Goal: Find contact information: Find contact information

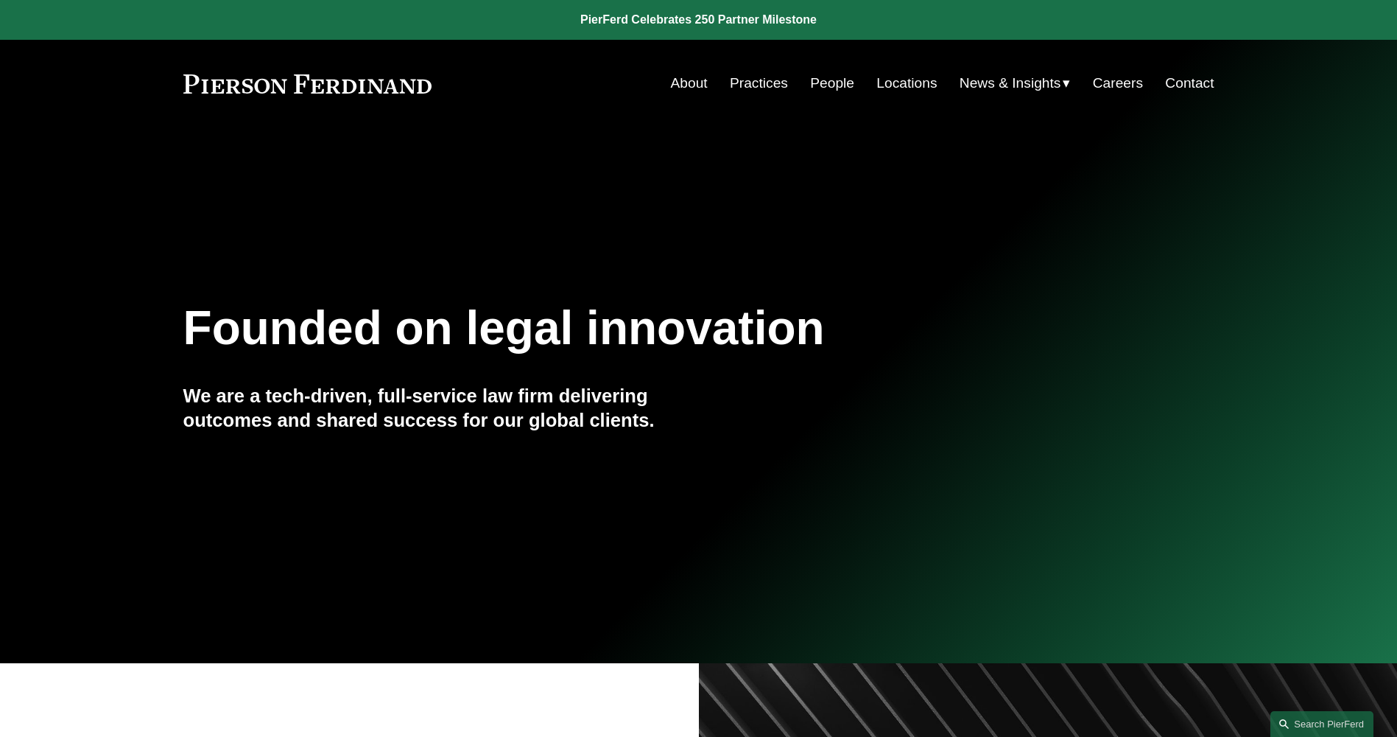
click at [1179, 82] on link "Contact" at bounding box center [1189, 83] width 49 height 28
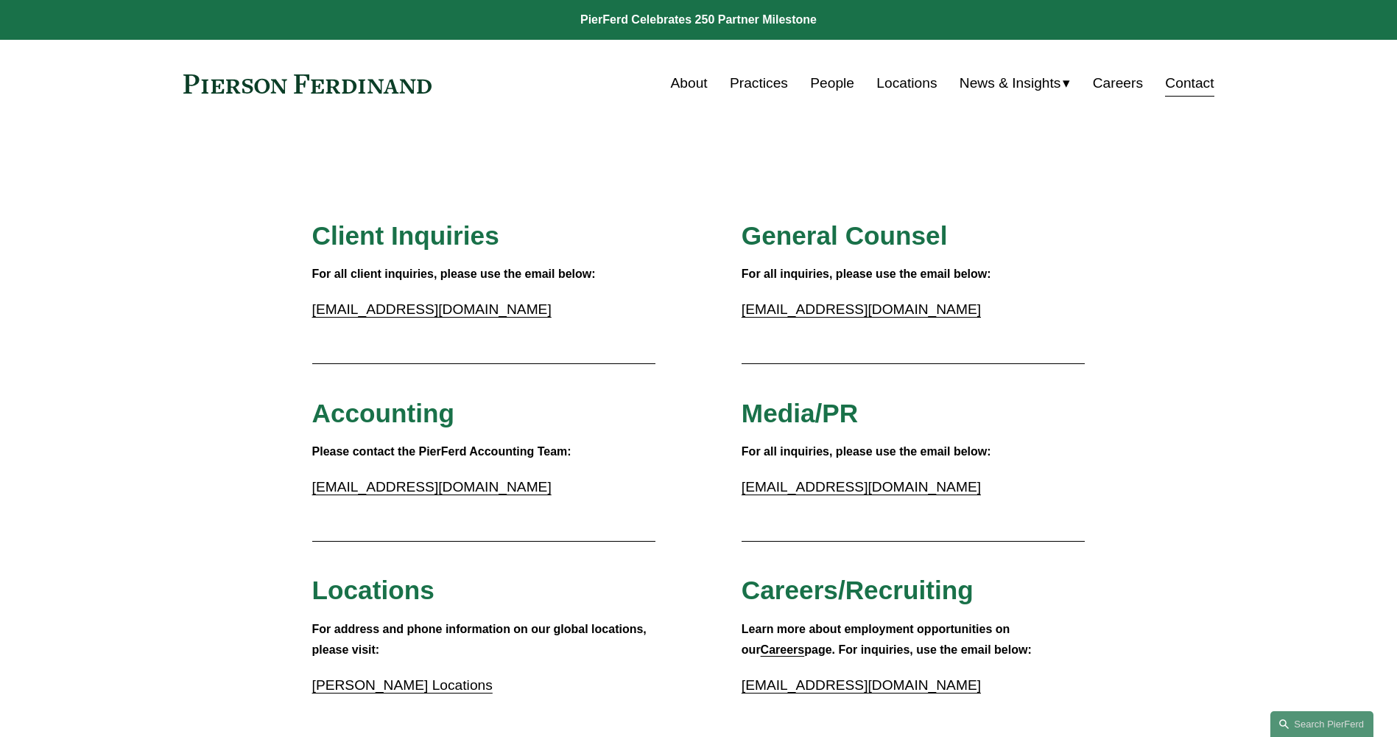
click at [769, 81] on link "Practices" at bounding box center [759, 83] width 58 height 28
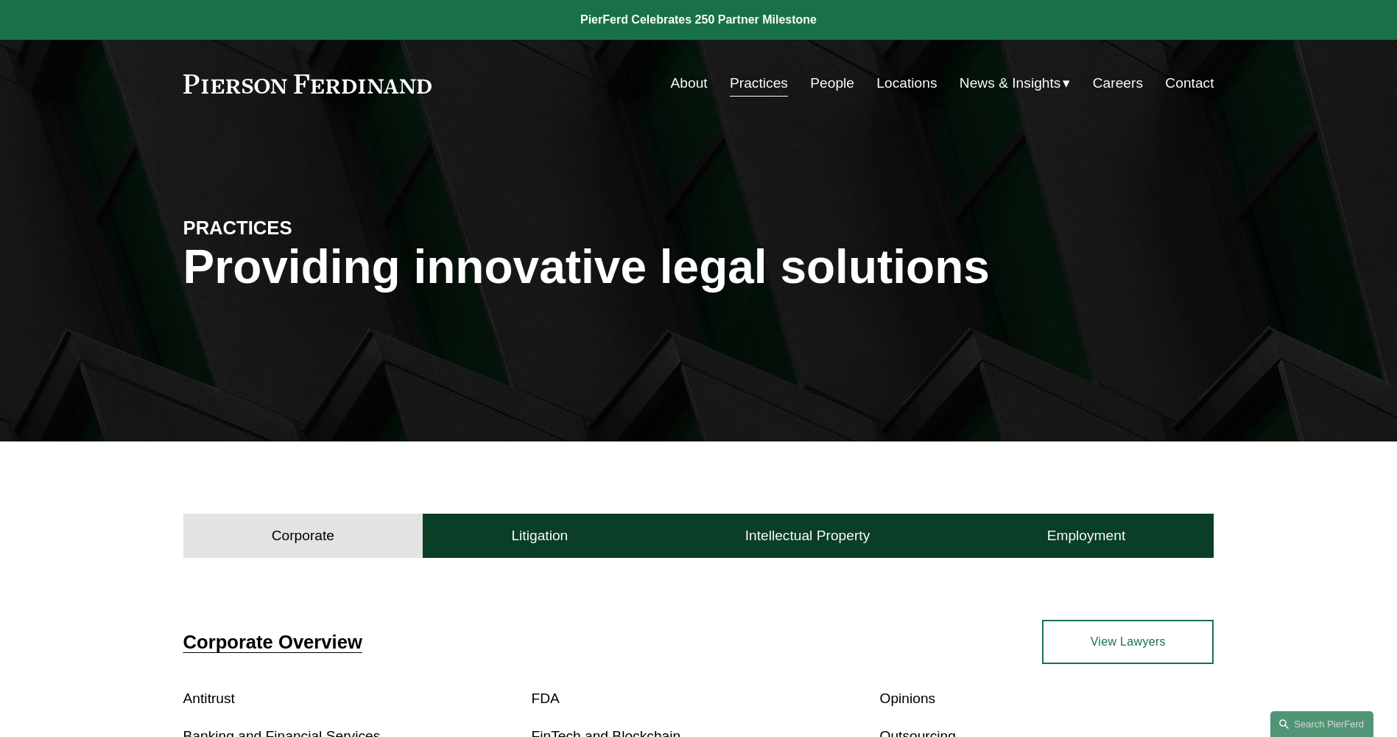
click at [814, 91] on link "People" at bounding box center [832, 83] width 44 height 28
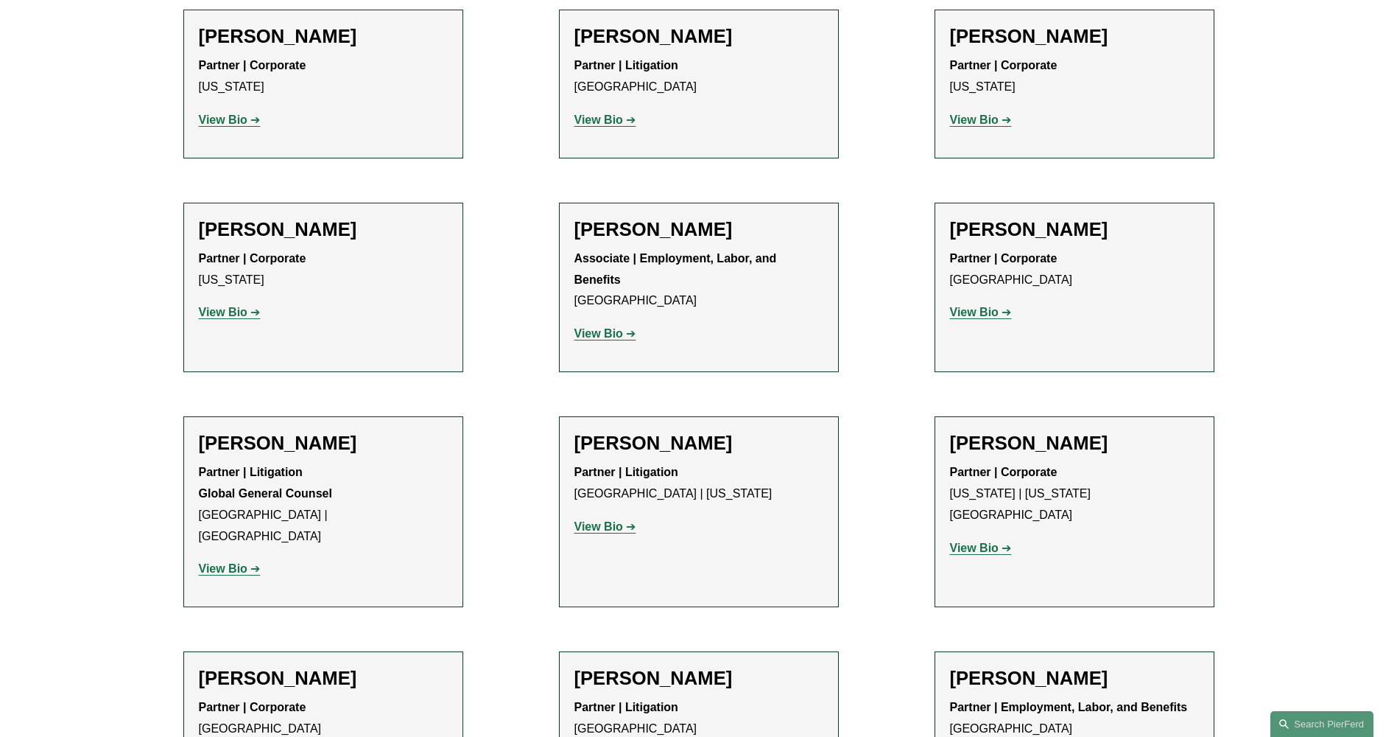
scroll to position [7292, 0]
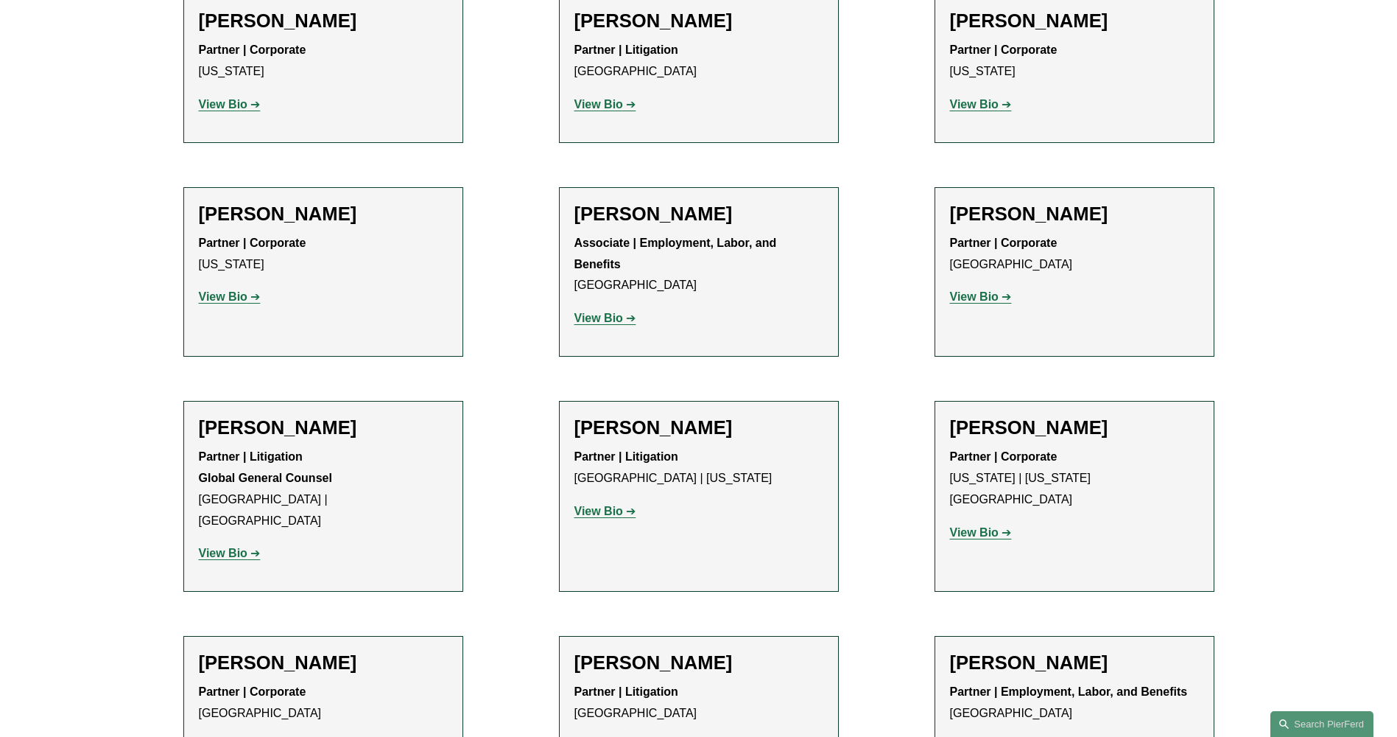
click at [217, 739] on strong "View Bio" at bounding box center [223, 745] width 49 height 13
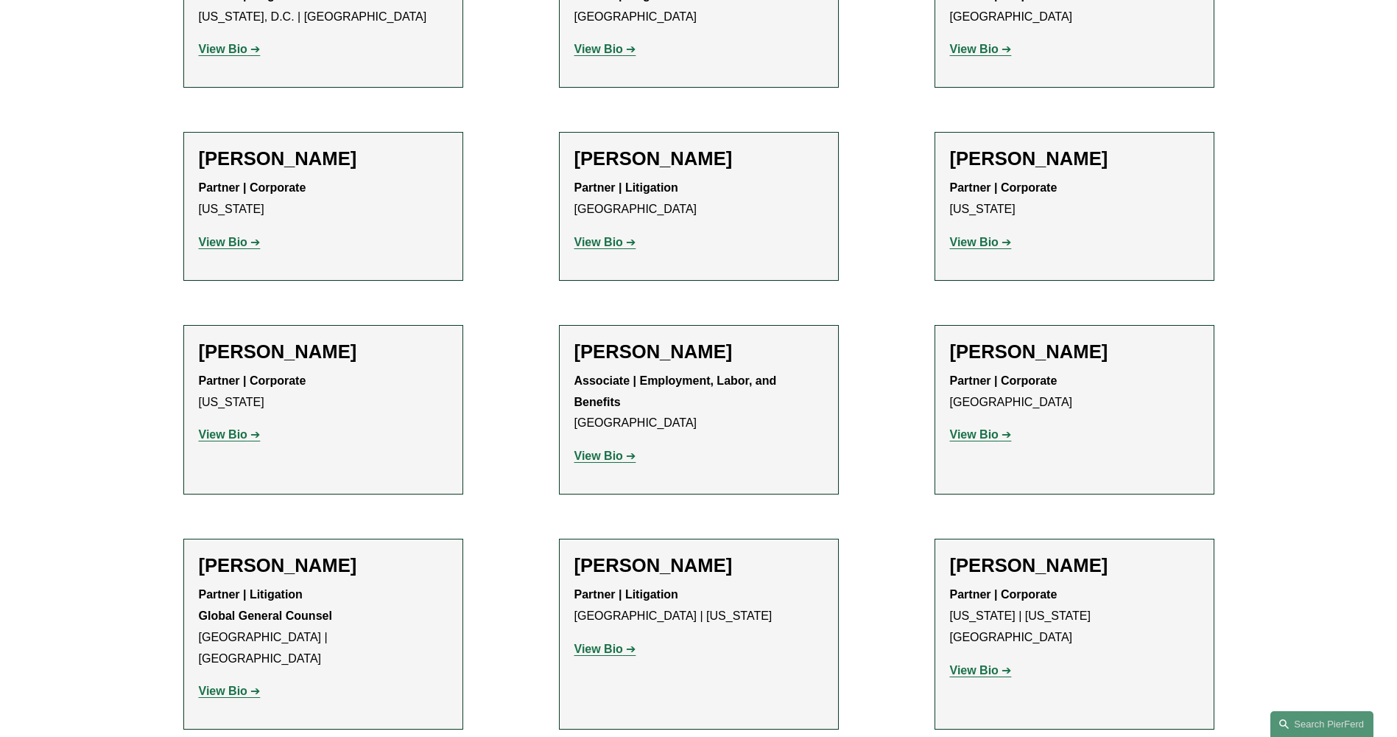
scroll to position [7144, 0]
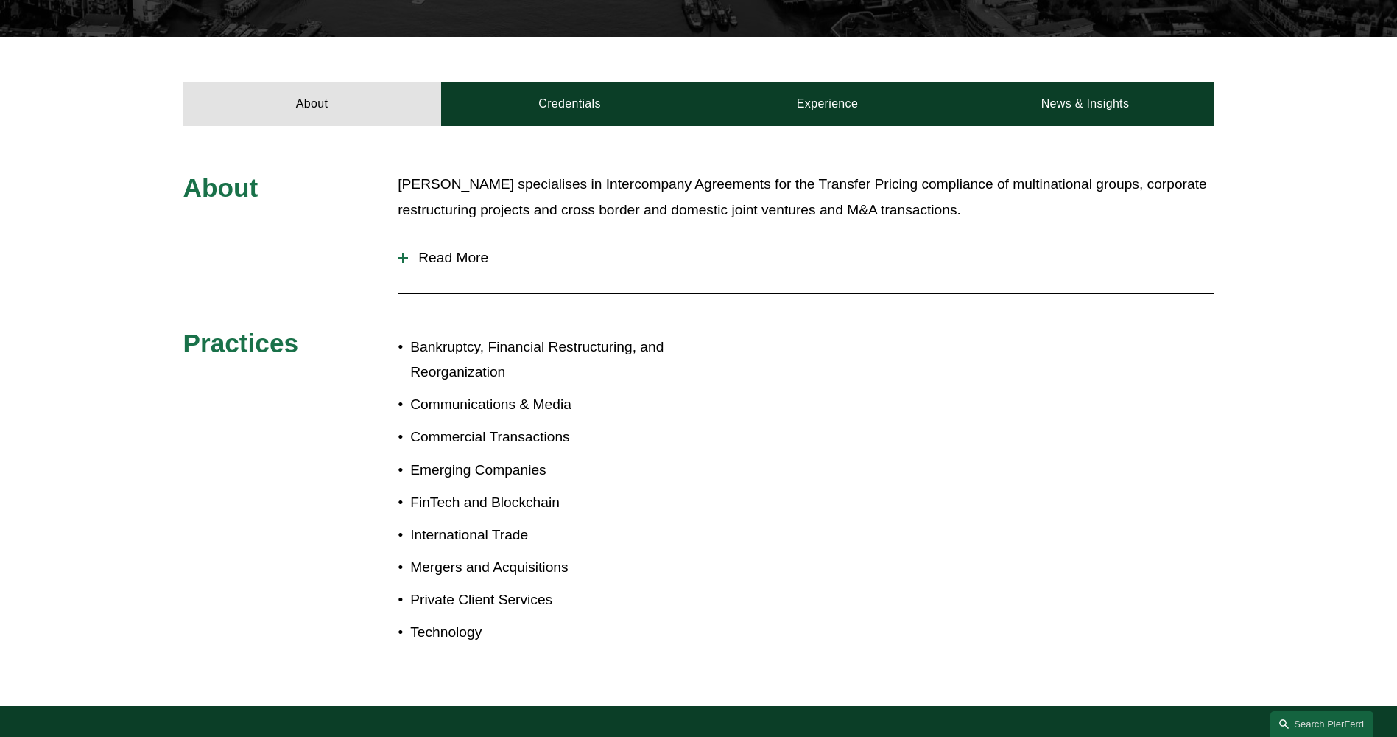
scroll to position [516, 0]
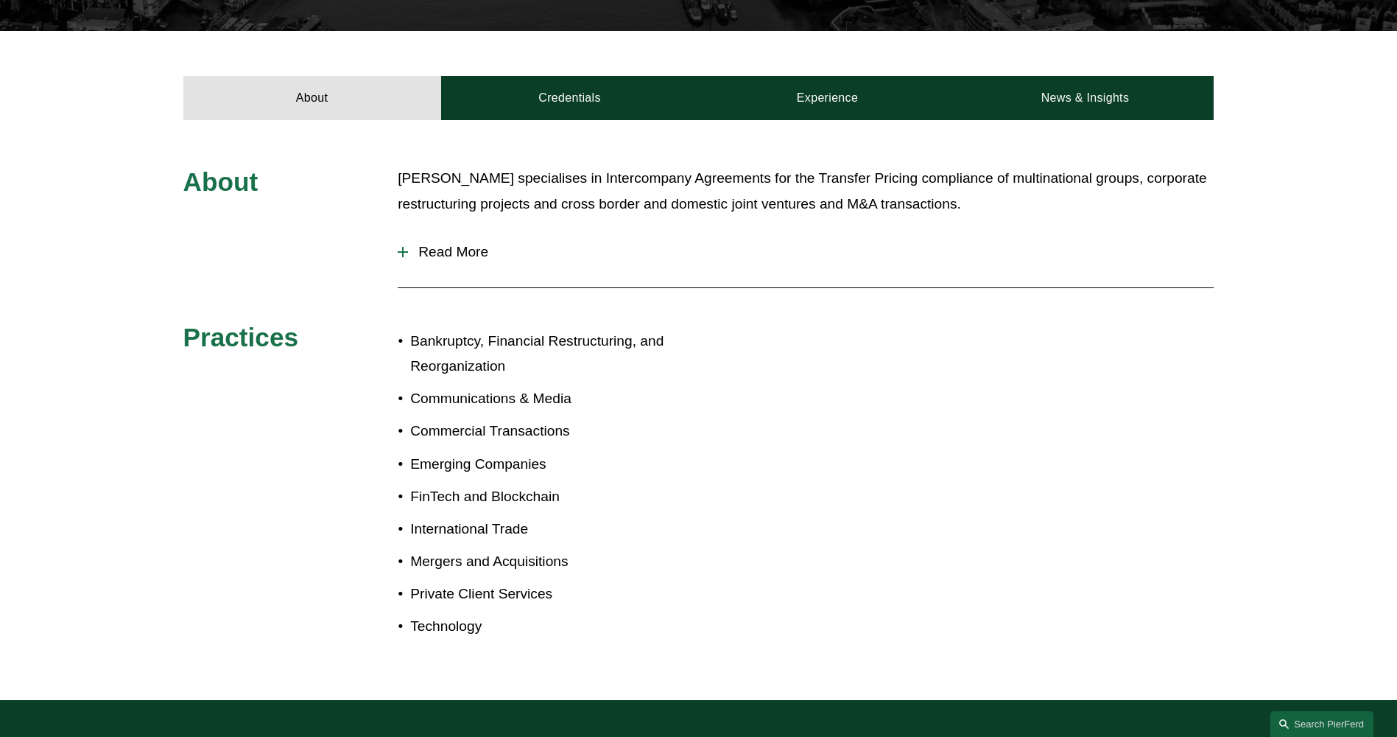
click at [464, 244] on span "Read More" at bounding box center [811, 252] width 806 height 16
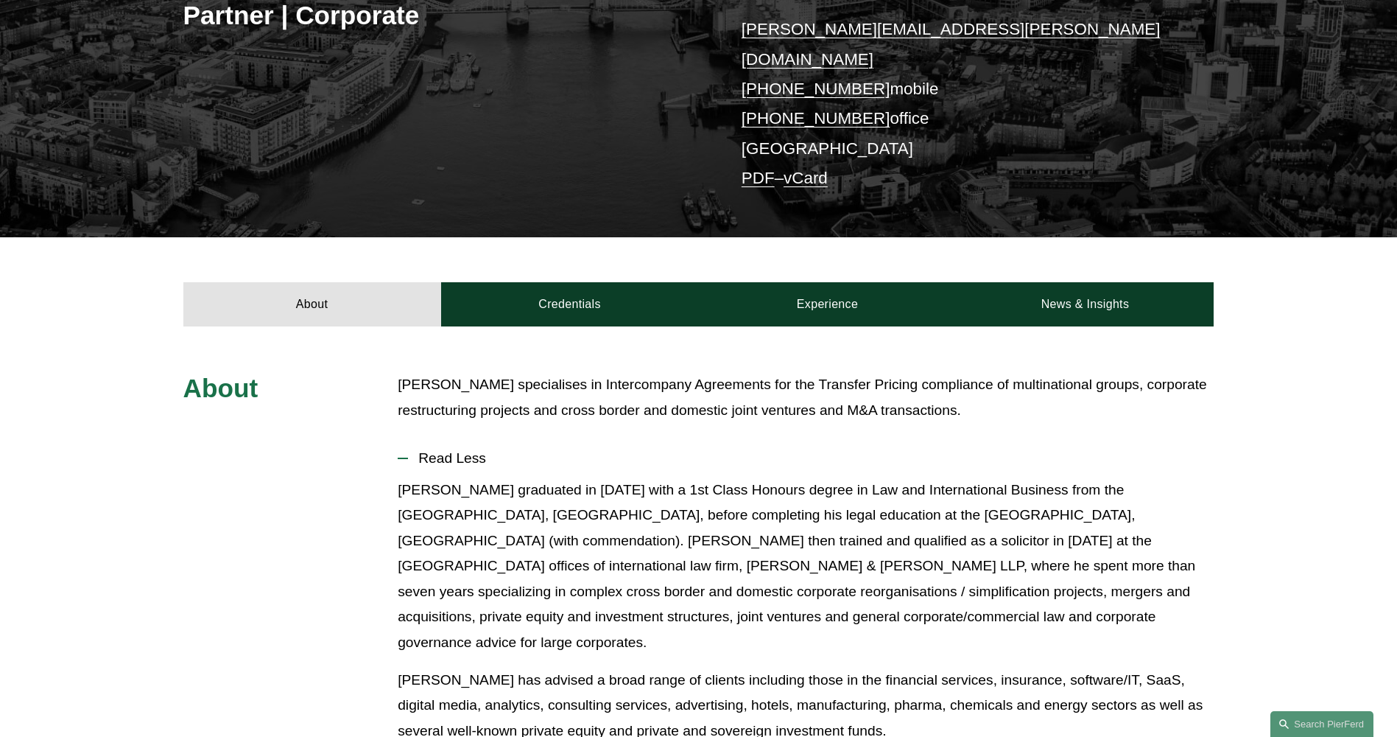
scroll to position [295, 0]
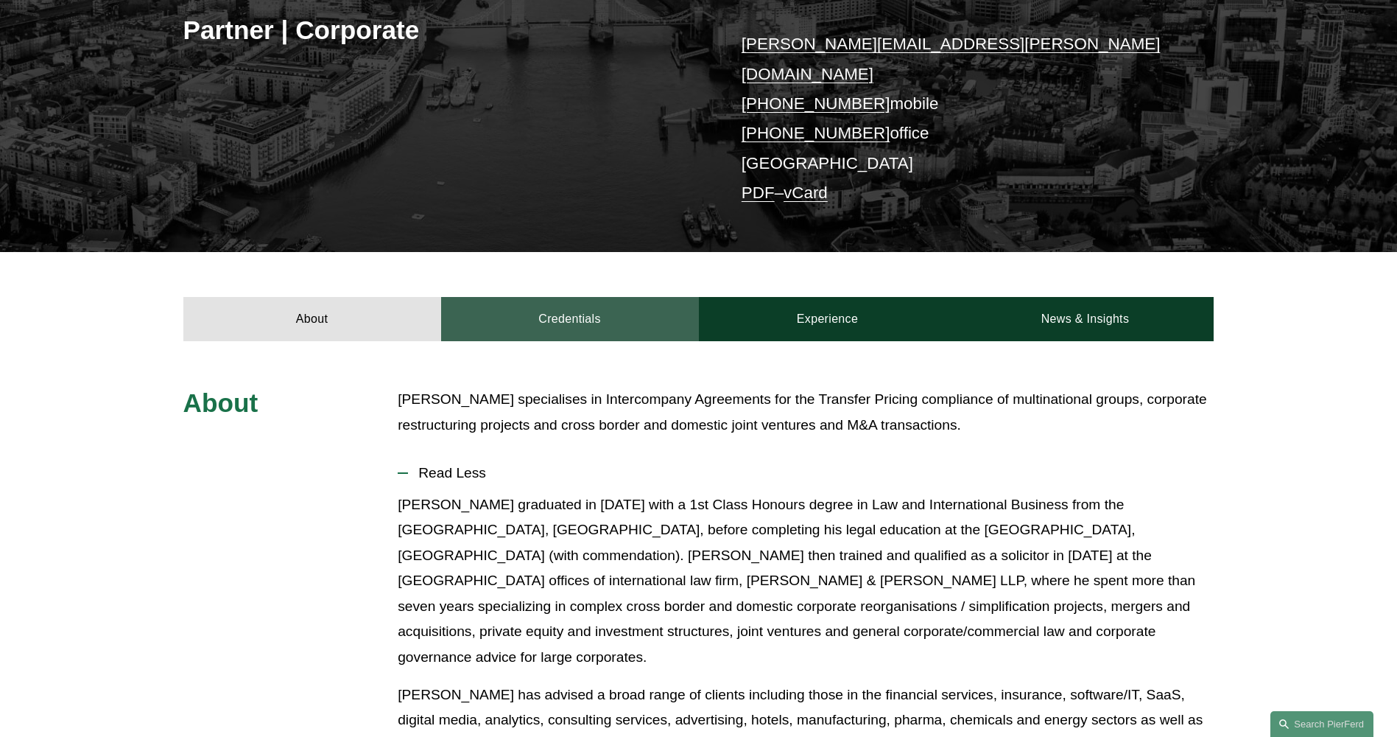
click at [544, 297] on link "Credentials" at bounding box center [570, 319] width 258 height 44
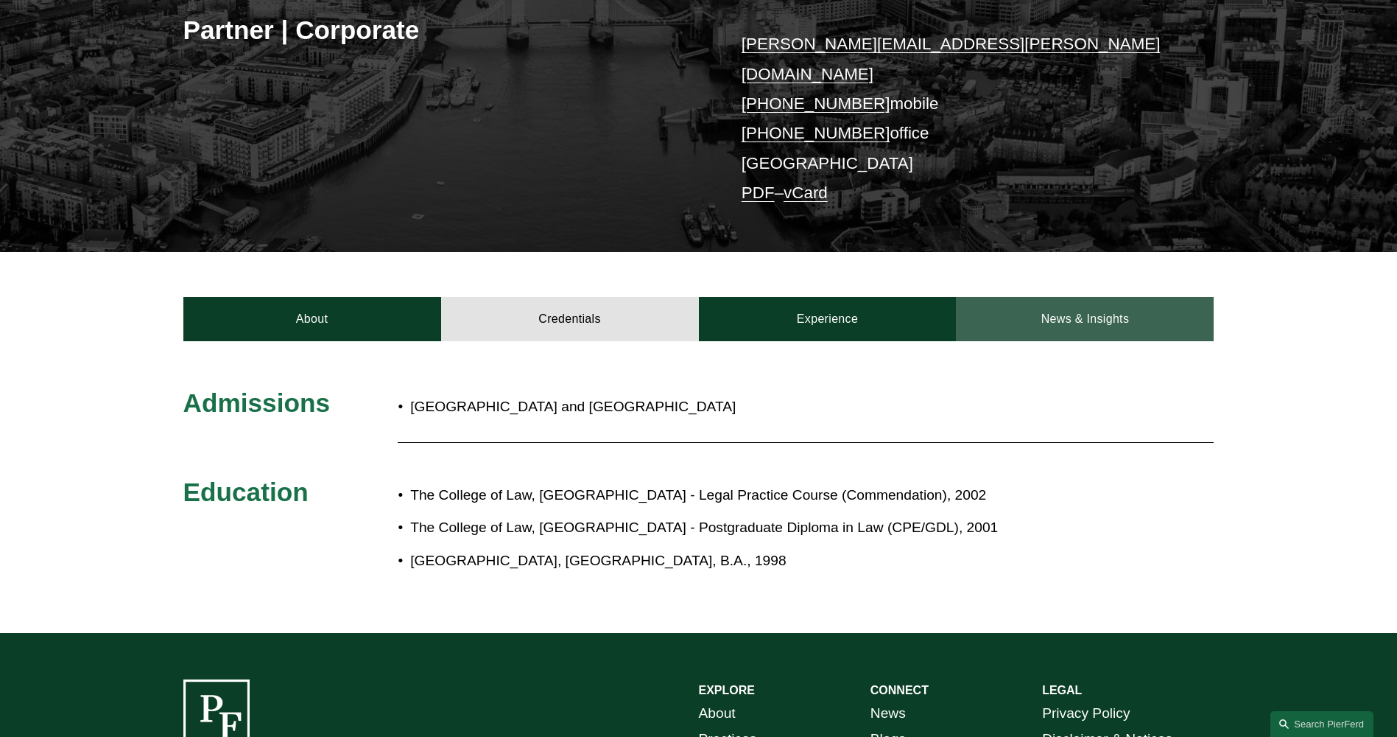
click at [1055, 306] on link "News & Insights" at bounding box center [1085, 319] width 258 height 44
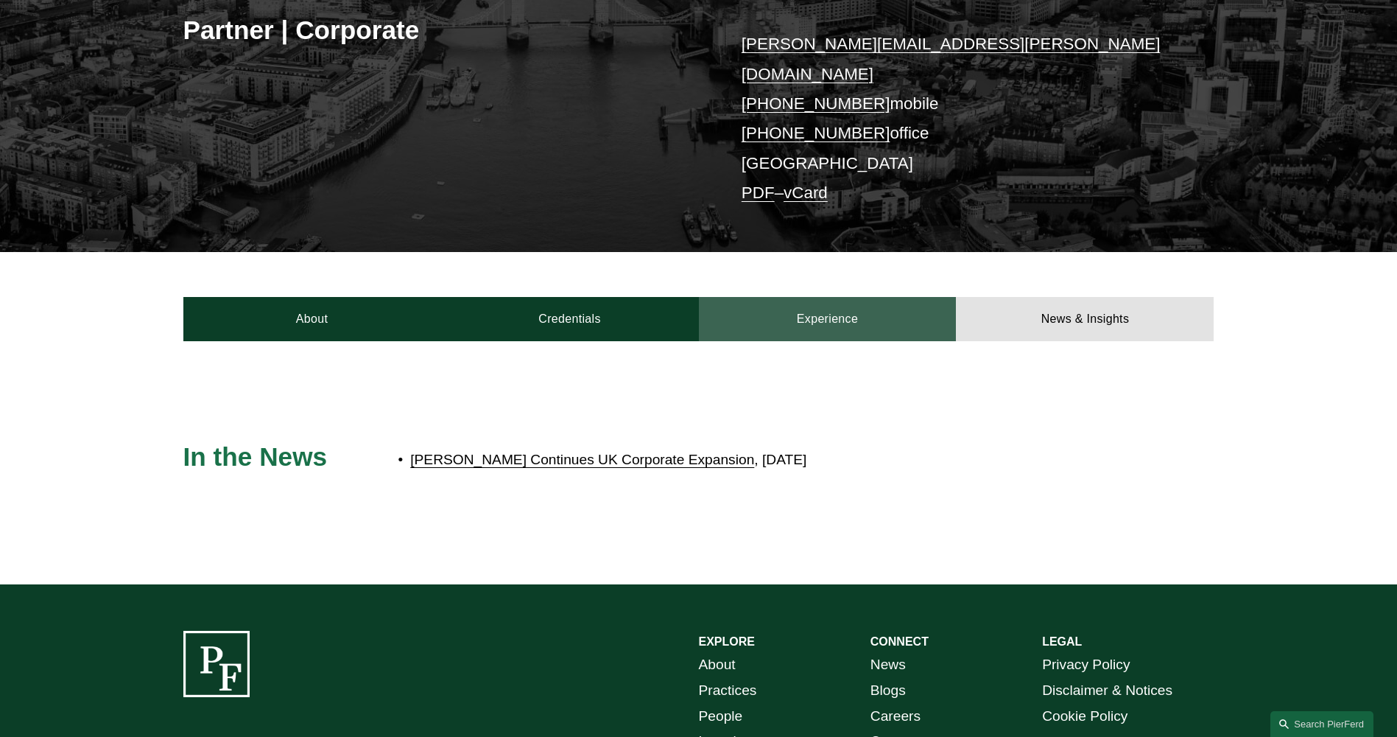
click at [903, 303] on link "Experience" at bounding box center [828, 319] width 258 height 44
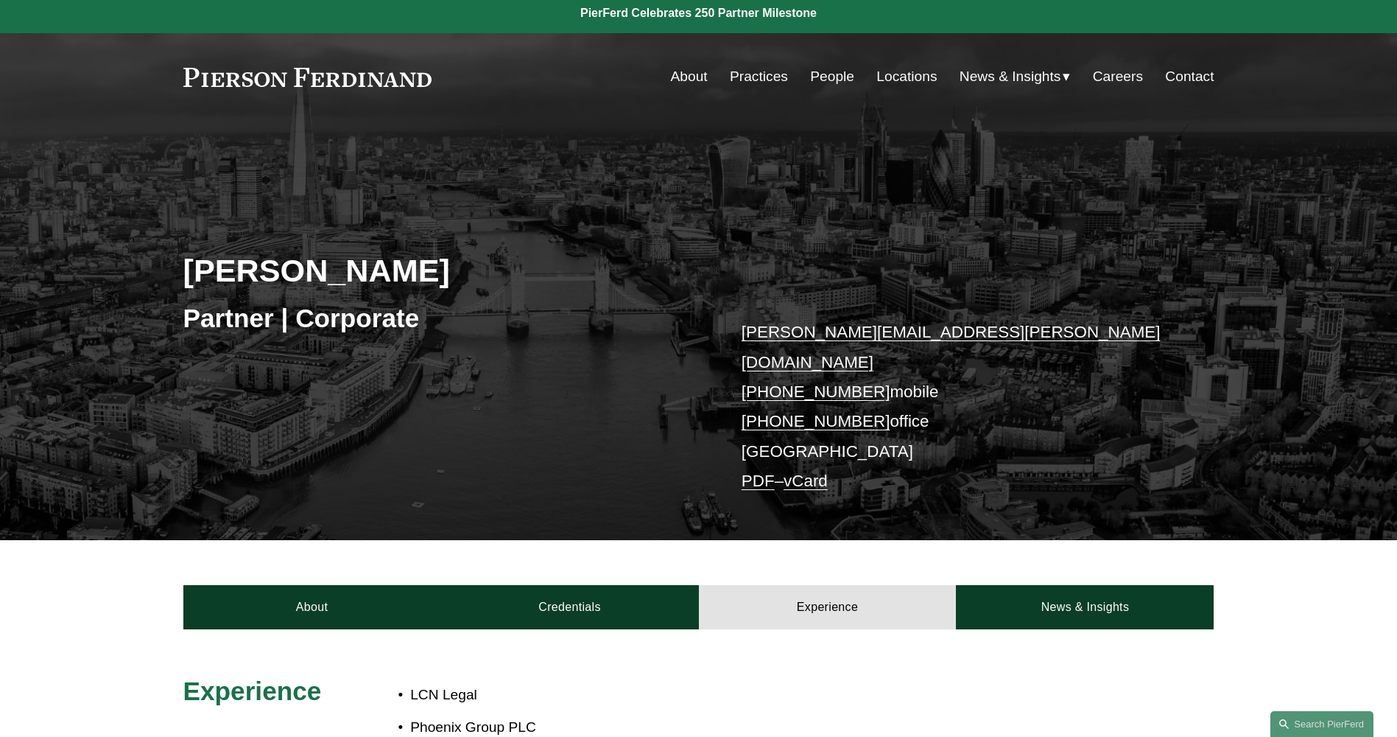
scroll to position [0, 0]
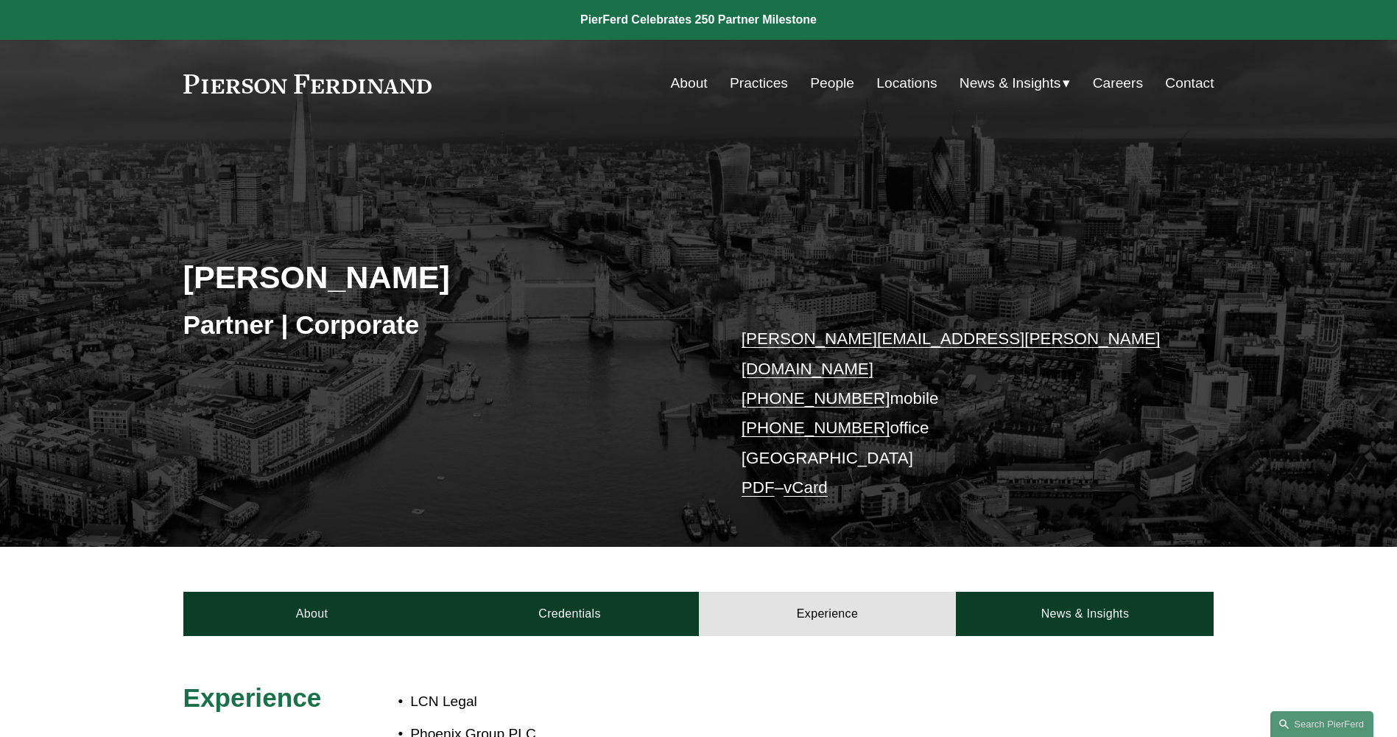
click at [751, 478] on link "PDF" at bounding box center [758, 487] width 33 height 18
click at [806, 478] on link "vCard" at bounding box center [806, 487] width 44 height 18
